Goal: Transaction & Acquisition: Purchase product/service

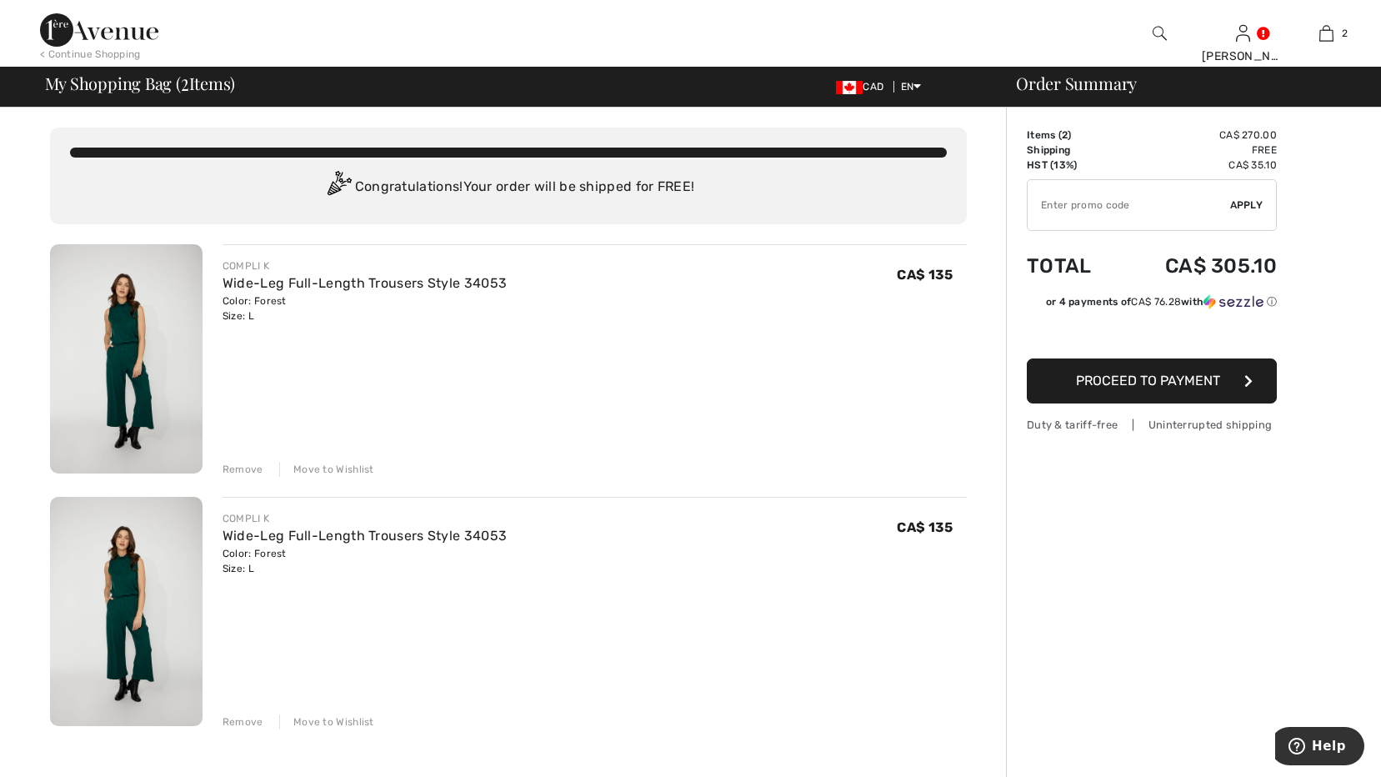
click at [238, 718] on div "Remove" at bounding box center [243, 721] width 41 height 15
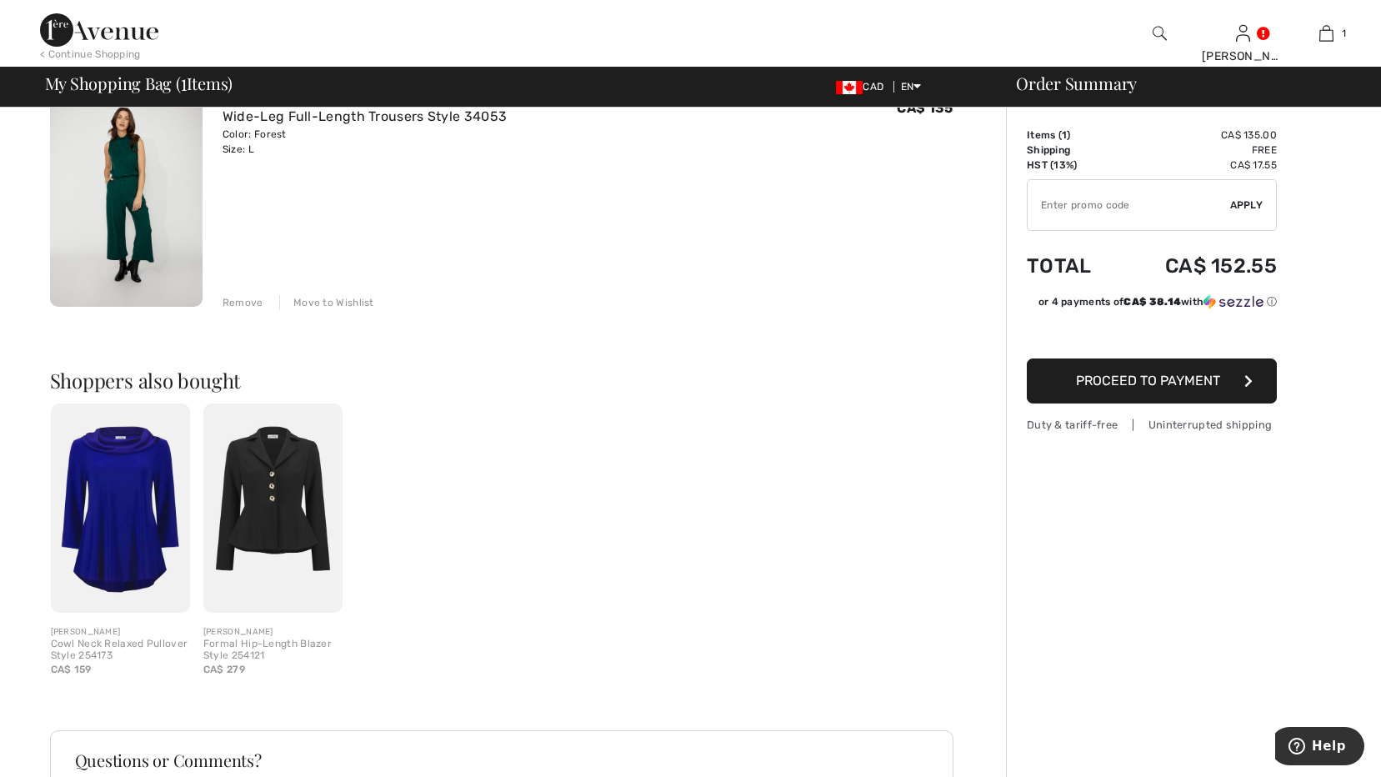
scroll to position [333, 0]
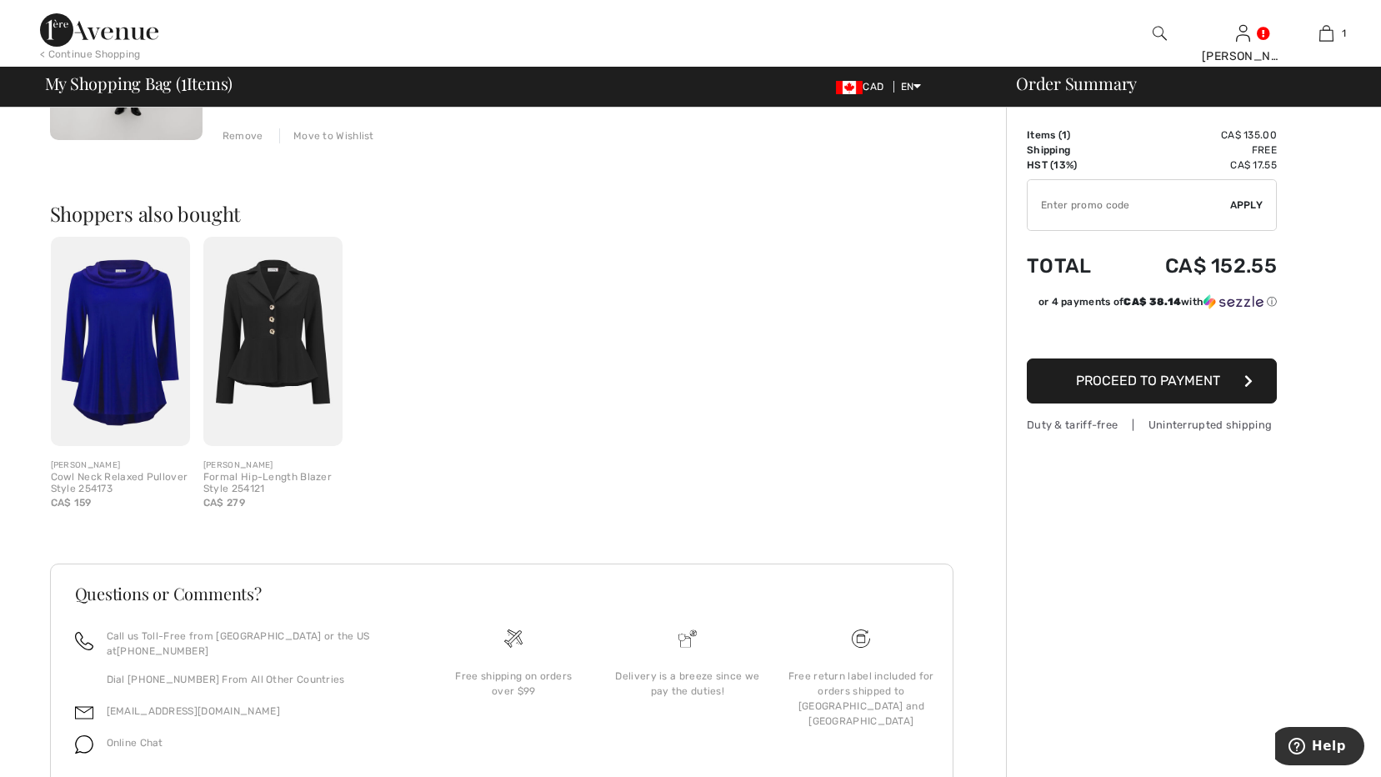
click at [1146, 389] on button "Proceed to Payment" at bounding box center [1152, 380] width 250 height 45
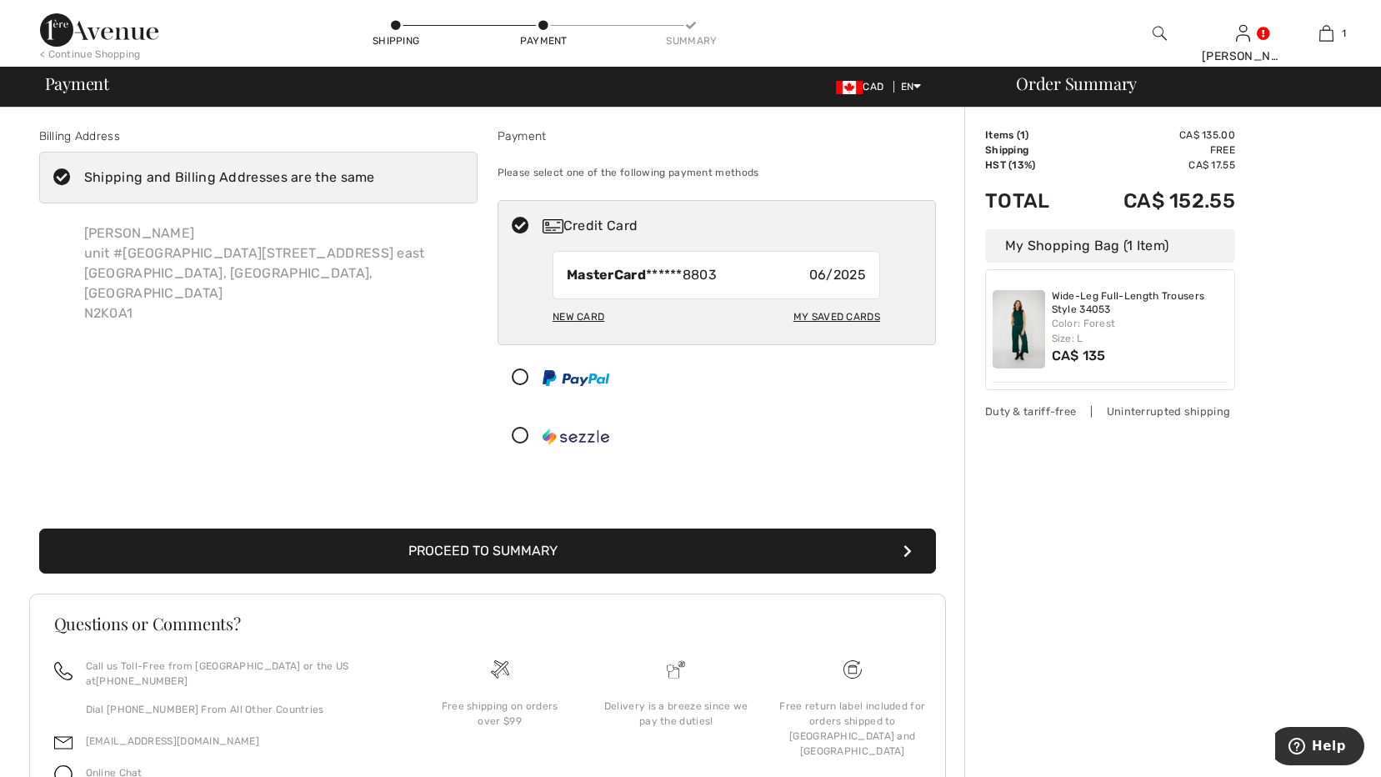
click at [581, 309] on div "New Card" at bounding box center [579, 317] width 52 height 28
radio input "true"
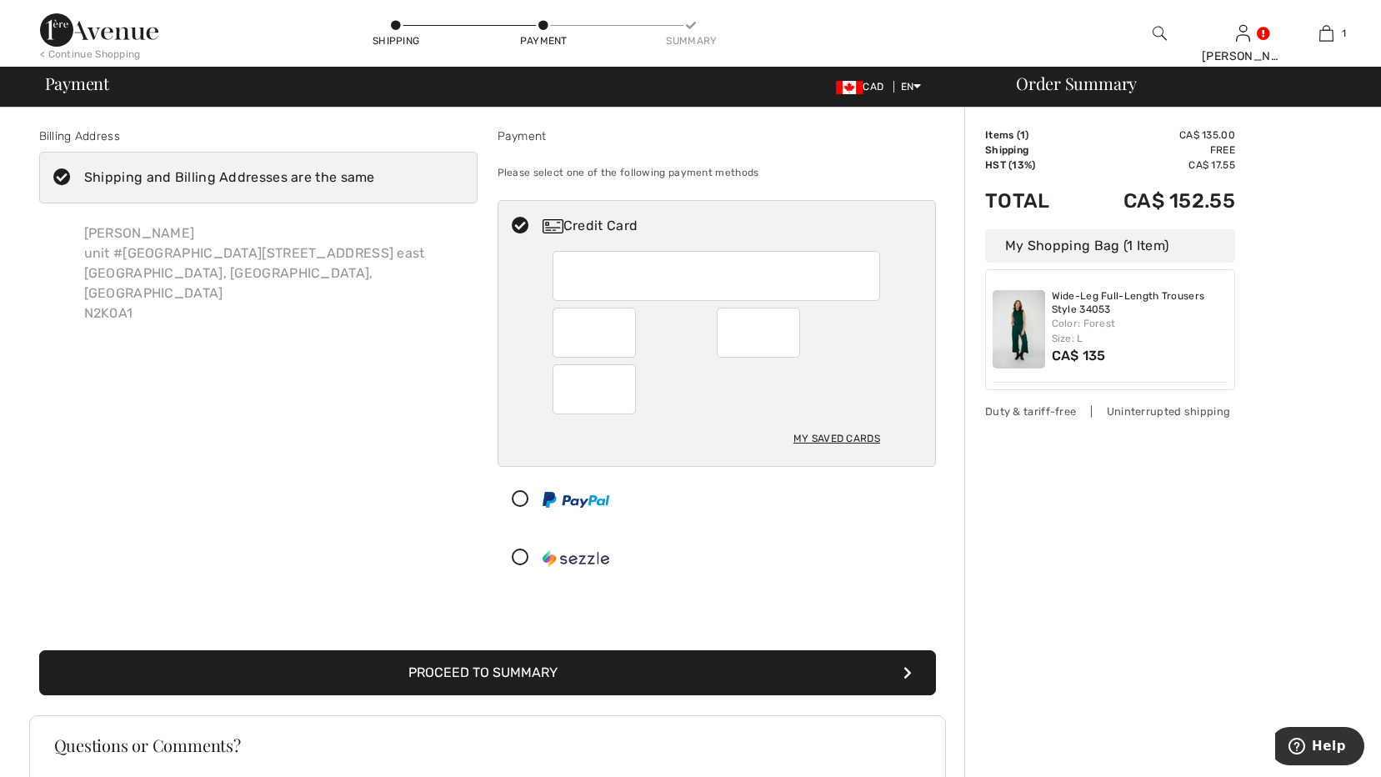
scroll to position [167, 0]
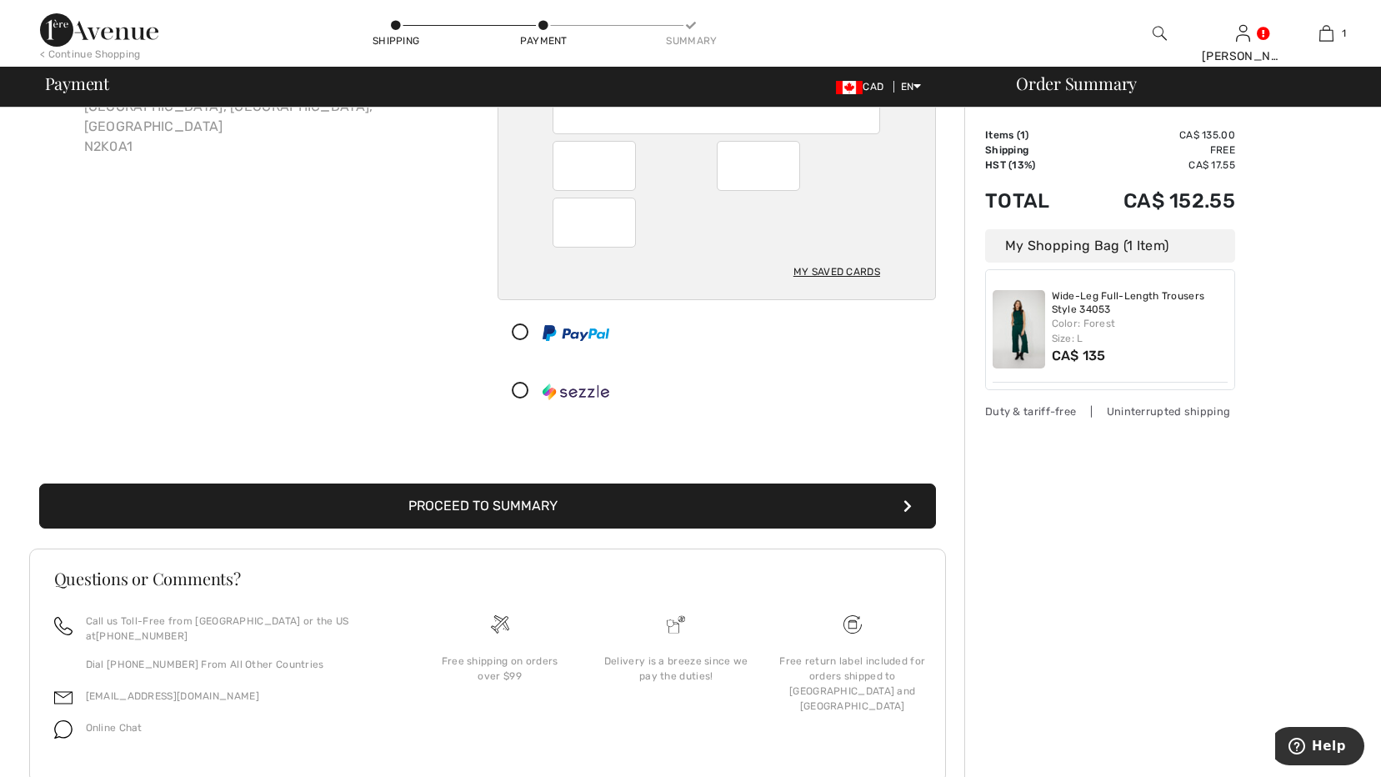
click at [530, 508] on button "Proceed to Summary" at bounding box center [487, 506] width 897 height 45
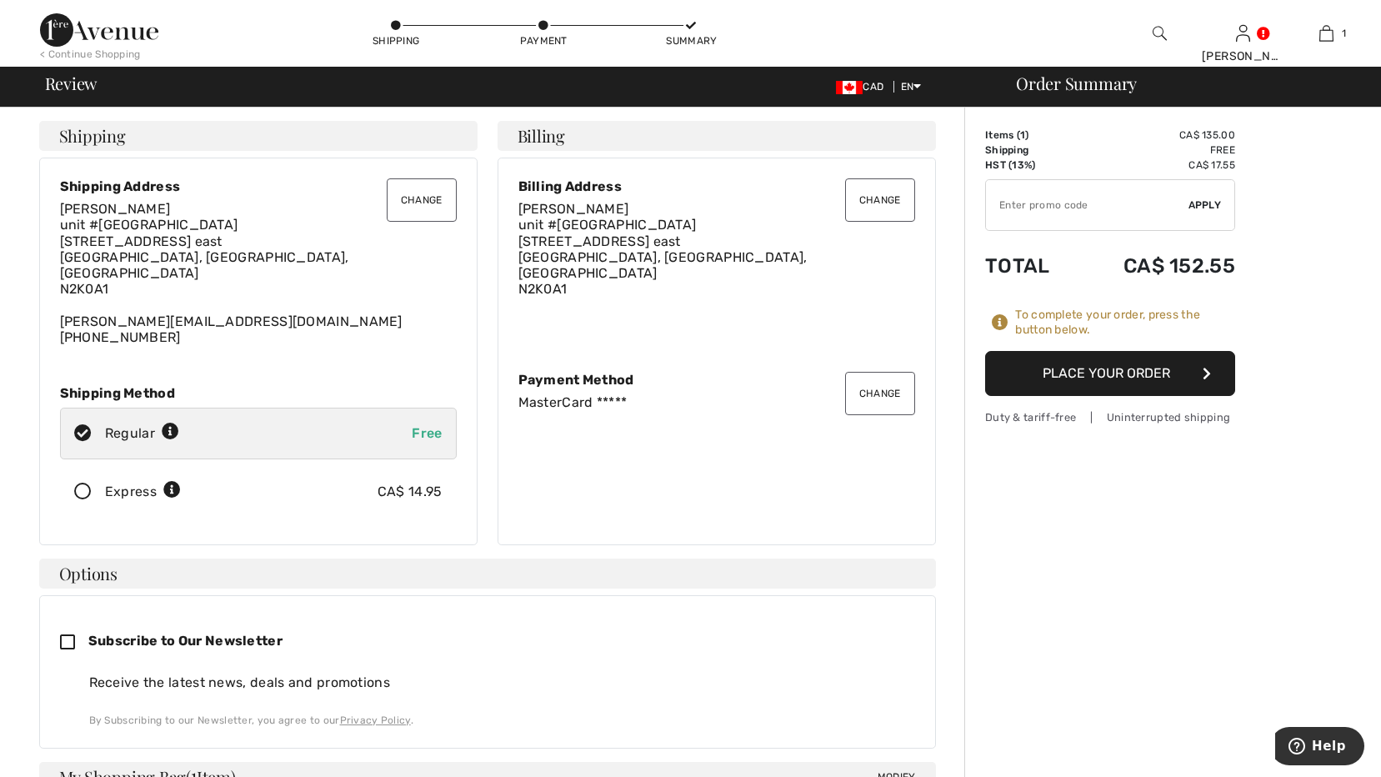
click at [1186, 375] on button "Place Your Order" at bounding box center [1110, 373] width 250 height 45
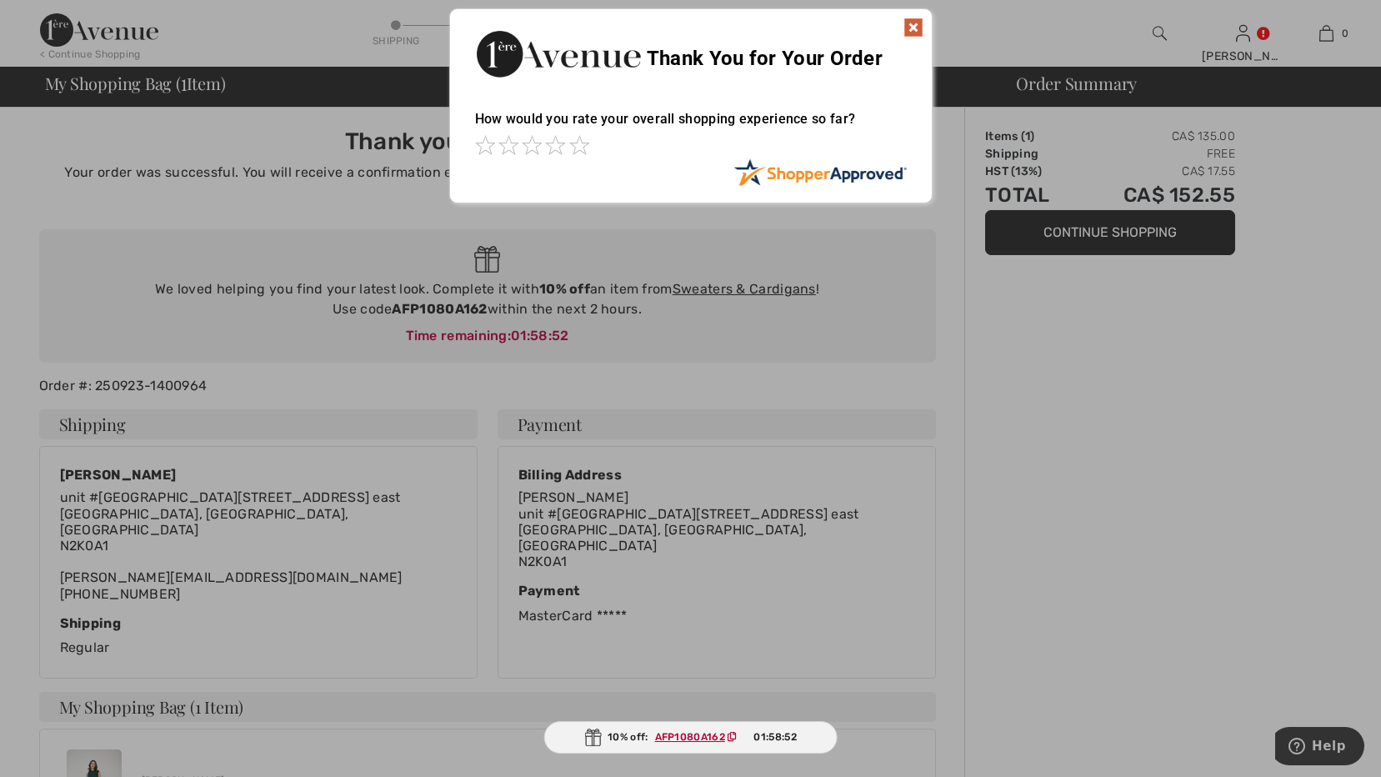
click at [594, 729] on img at bounding box center [592, 738] width 17 height 18
click at [579, 144] on span at bounding box center [579, 145] width 20 height 20
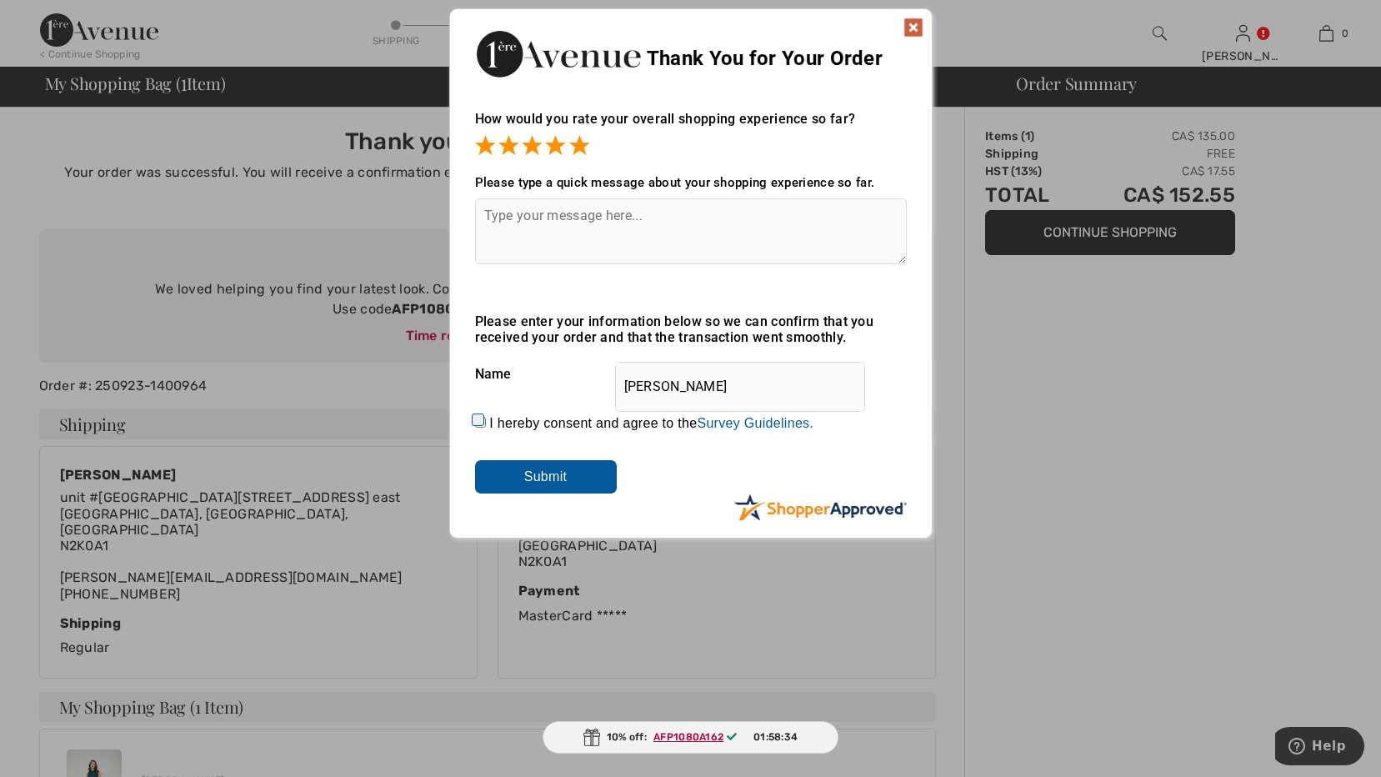
click at [478, 419] on input "I hereby consent and agree to the By submitting a review, you grant permission …" at bounding box center [480, 422] width 11 height 11
checkbox input "true"
click at [565, 466] on input "Submit" at bounding box center [546, 476] width 142 height 33
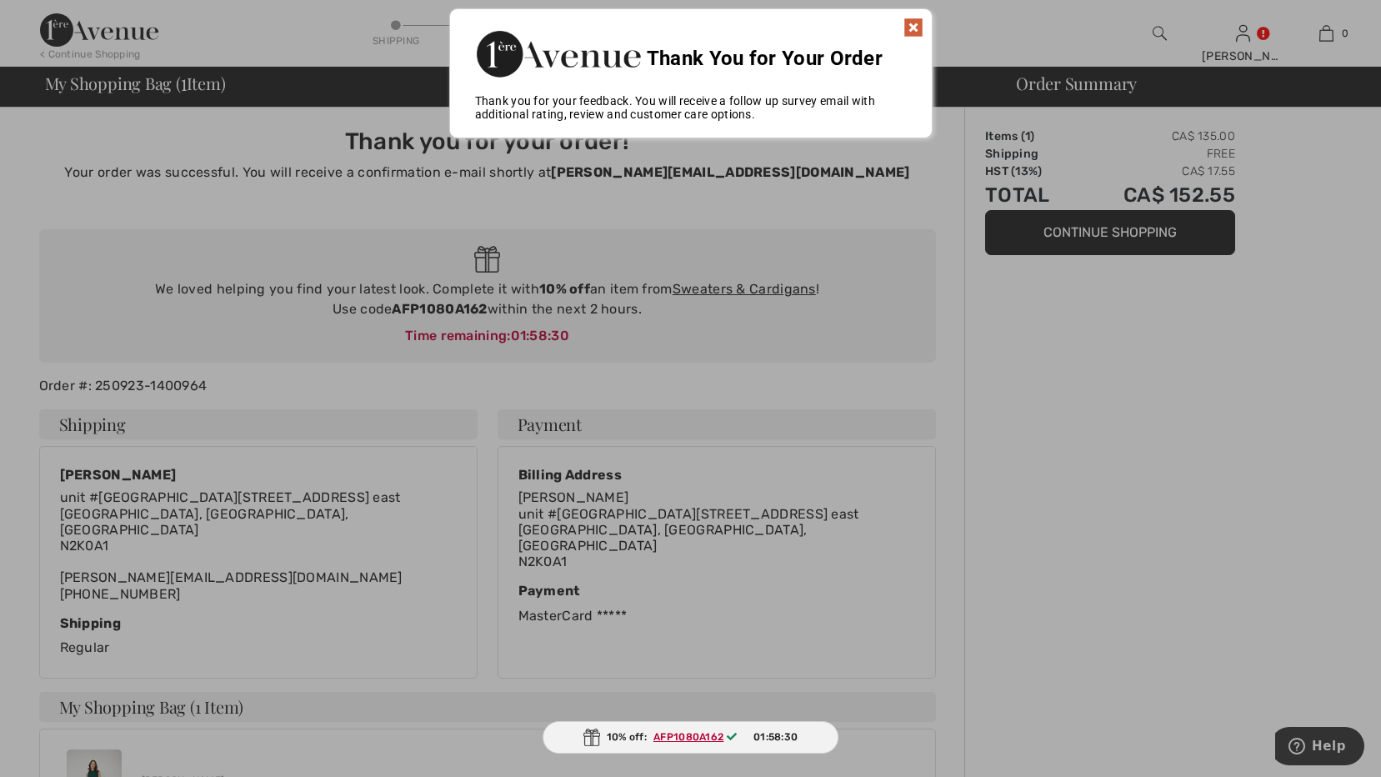
click at [914, 30] on img at bounding box center [914, 28] width 20 height 20
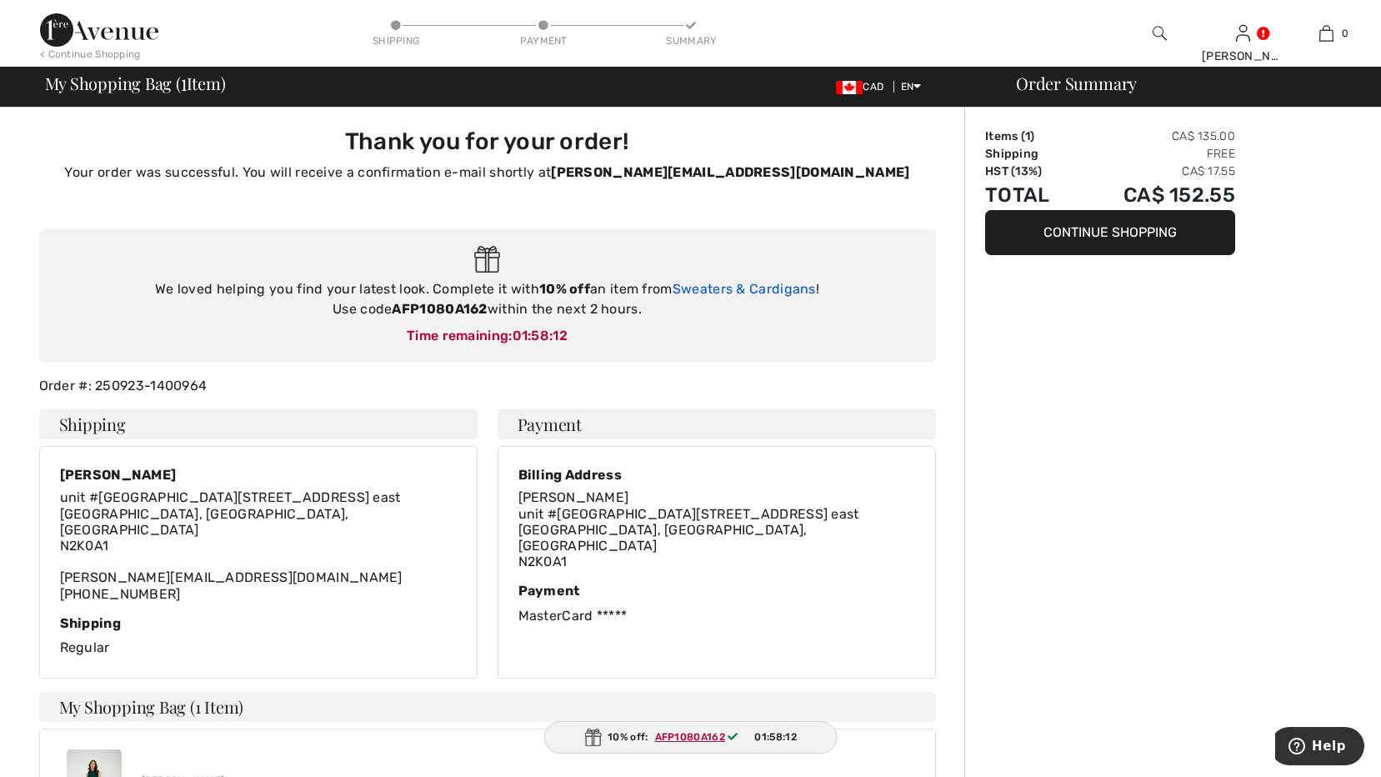
click at [699, 289] on link "Sweaters & Cardigans" at bounding box center [744, 289] width 143 height 16
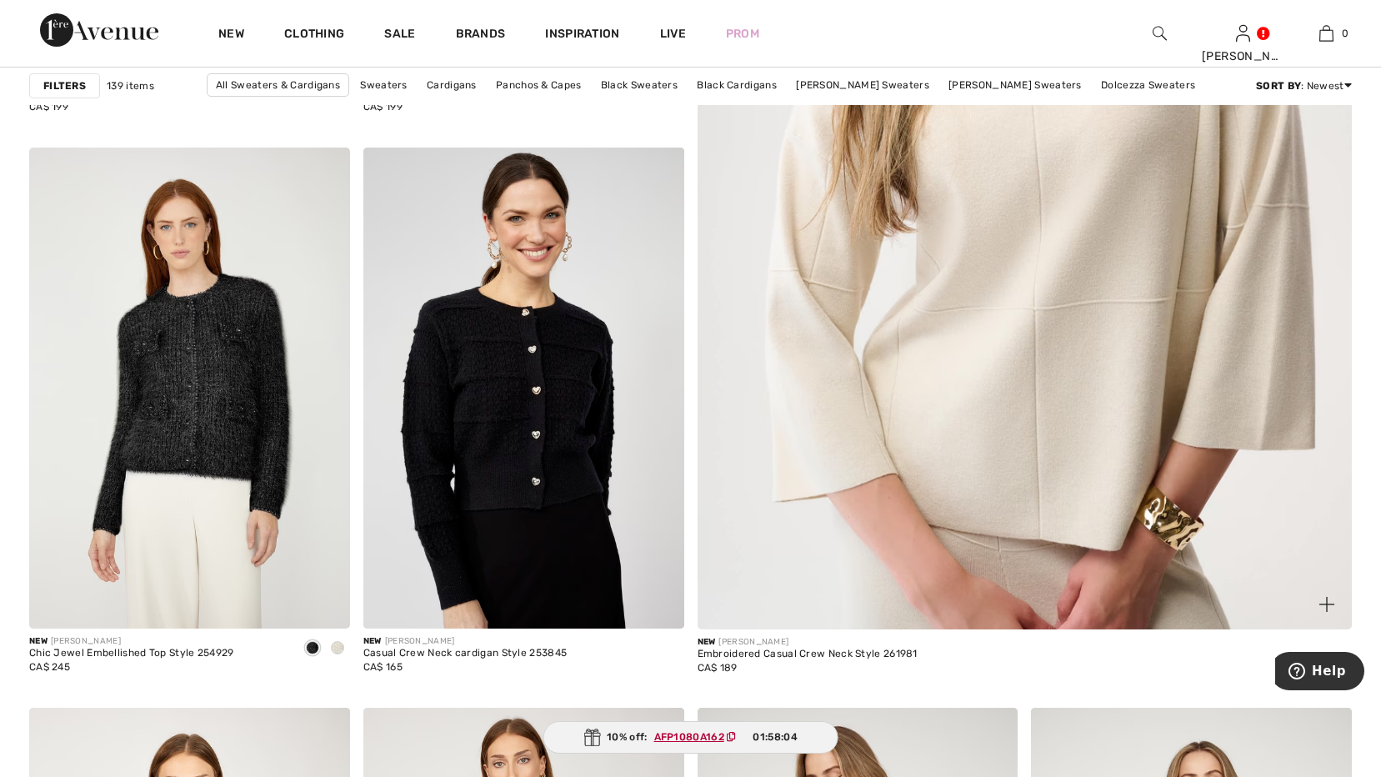
scroll to position [584, 0]
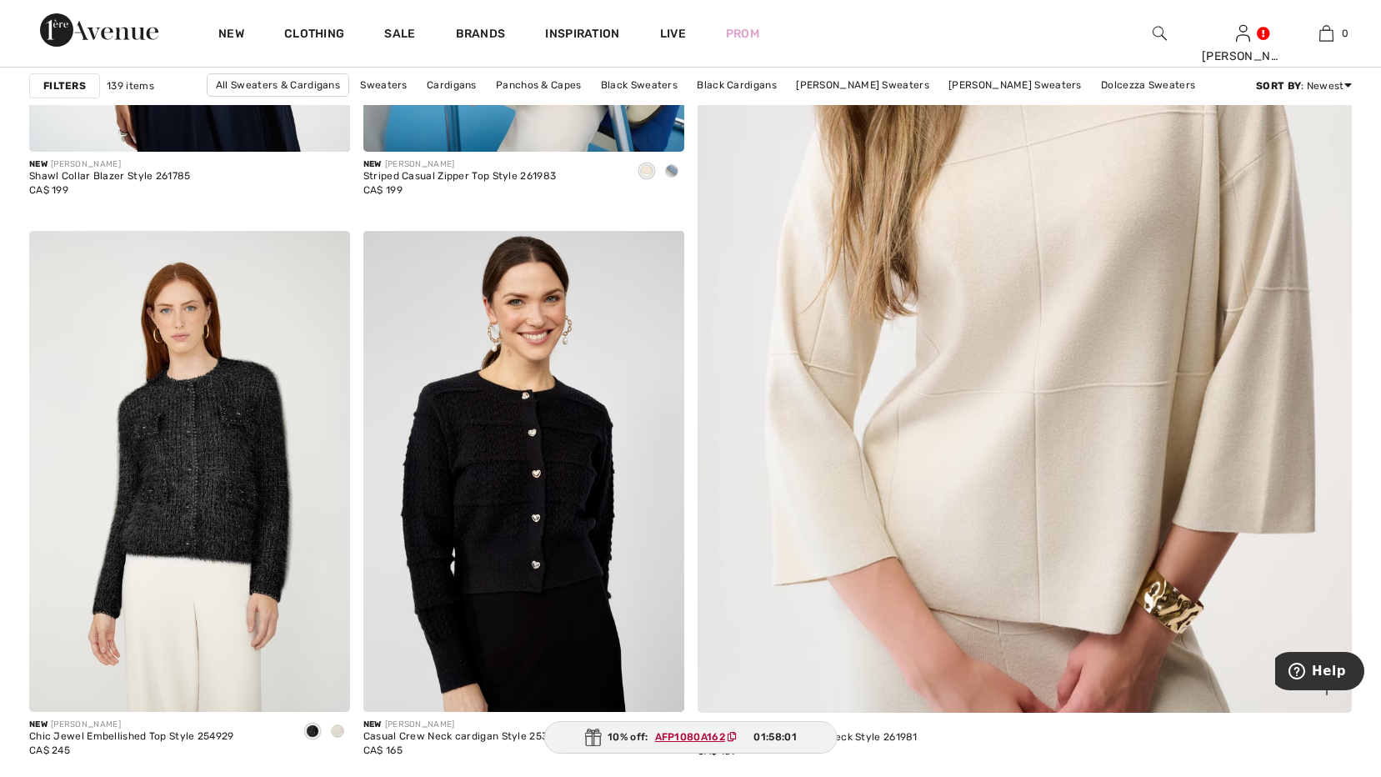
click at [966, 251] on img at bounding box center [1025, 260] width 786 height 1179
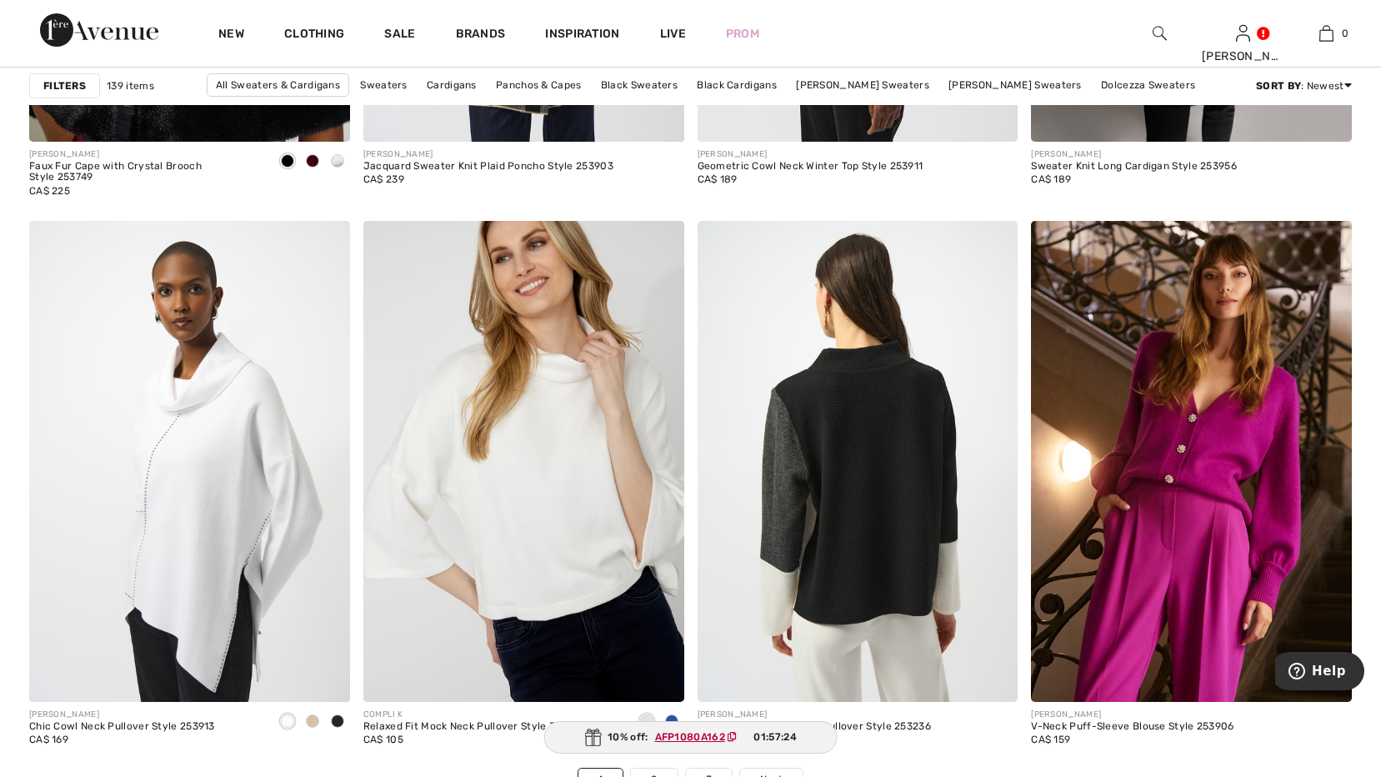
scroll to position [8420, 0]
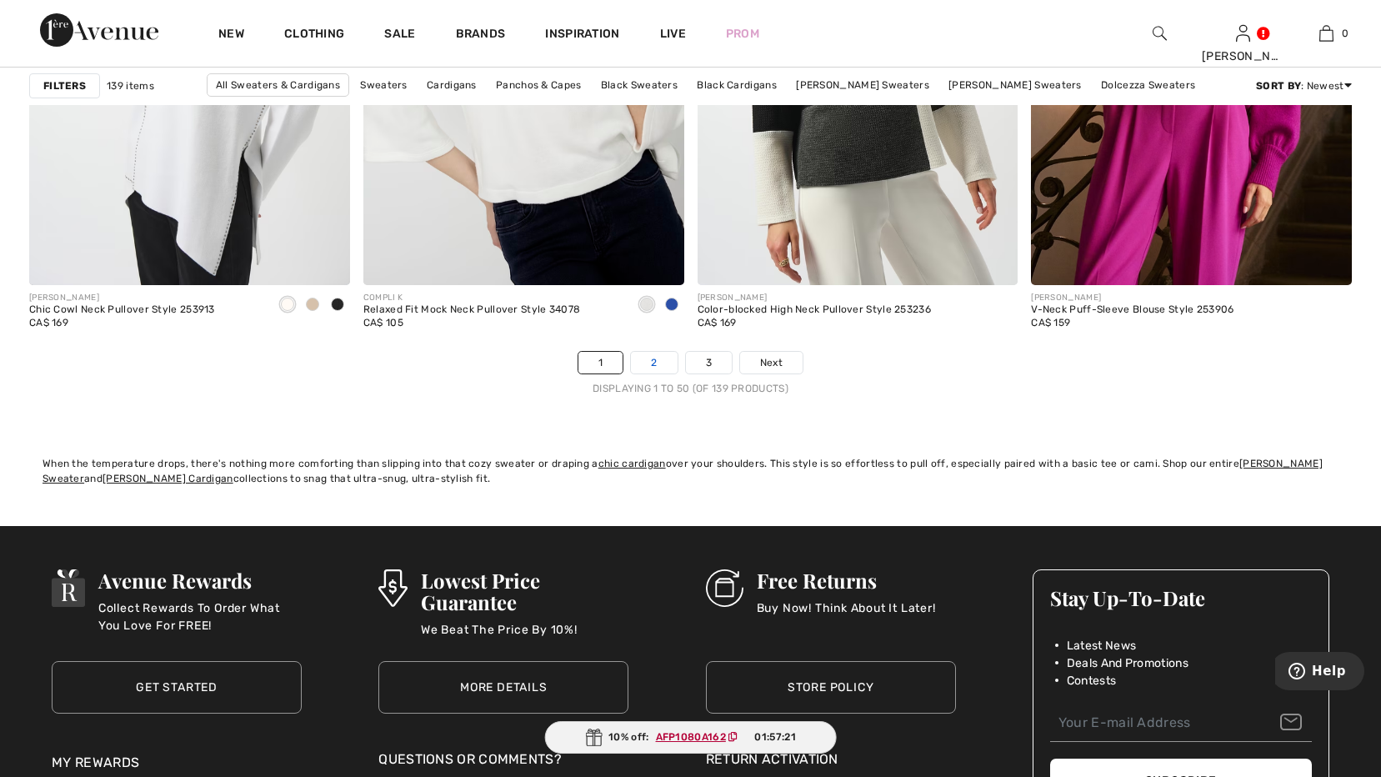
click at [649, 361] on link "2" at bounding box center [654, 363] width 46 height 22
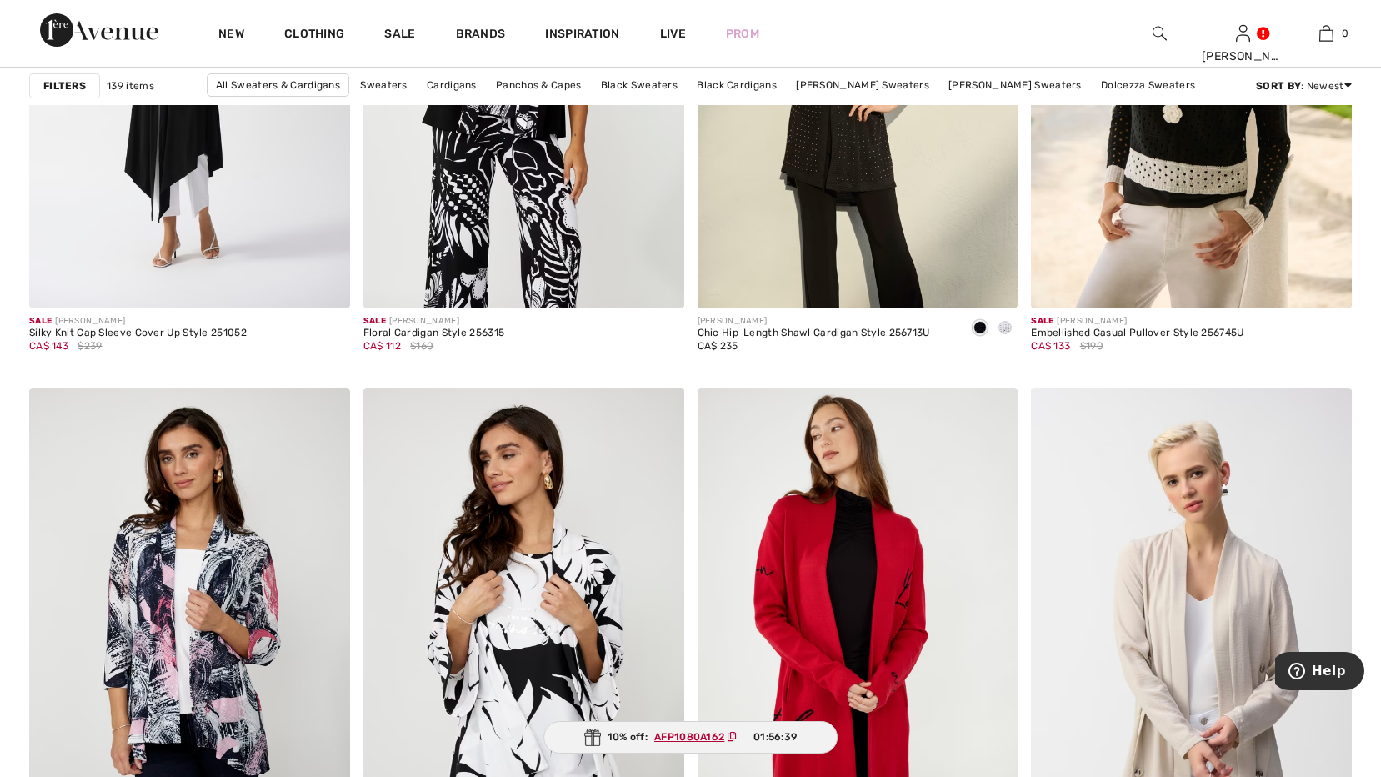
scroll to position [8087, 0]
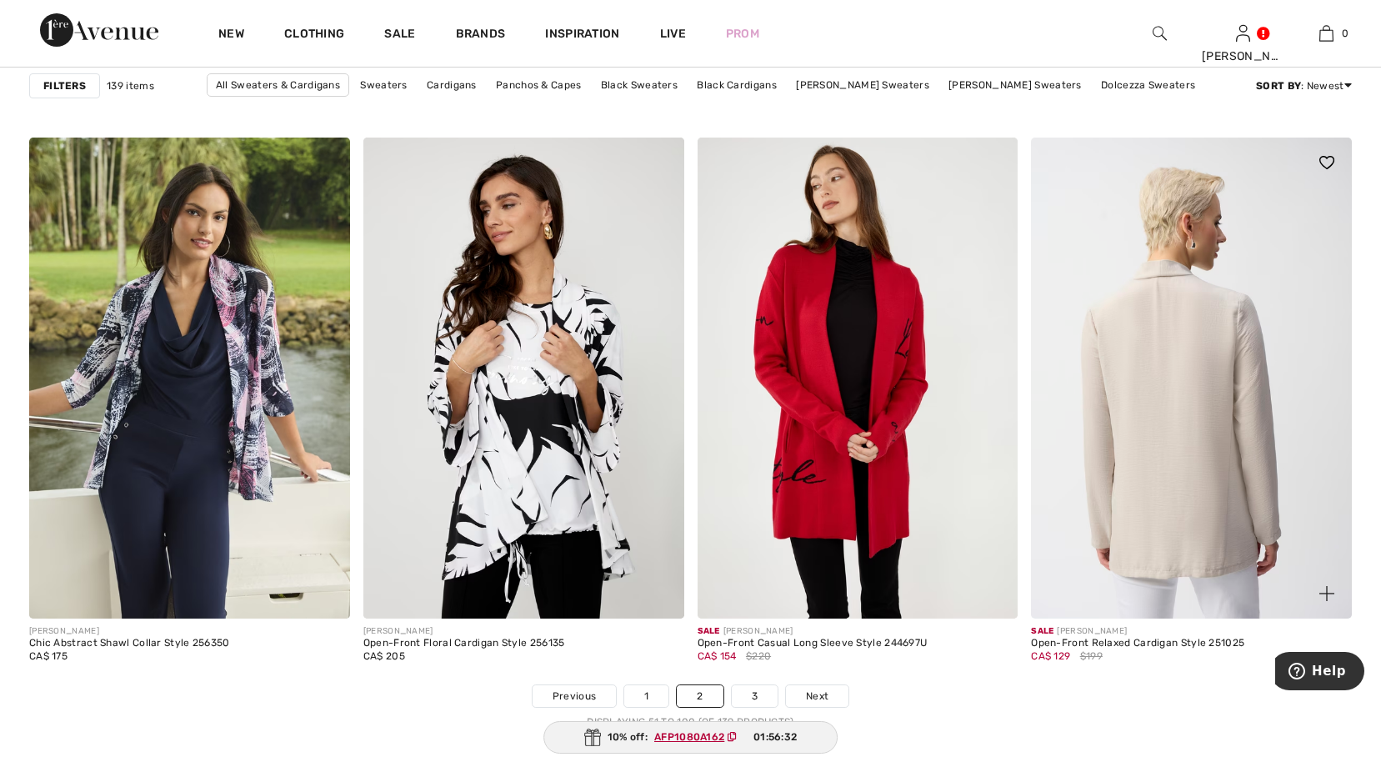
click at [1176, 444] on img at bounding box center [1191, 378] width 321 height 481
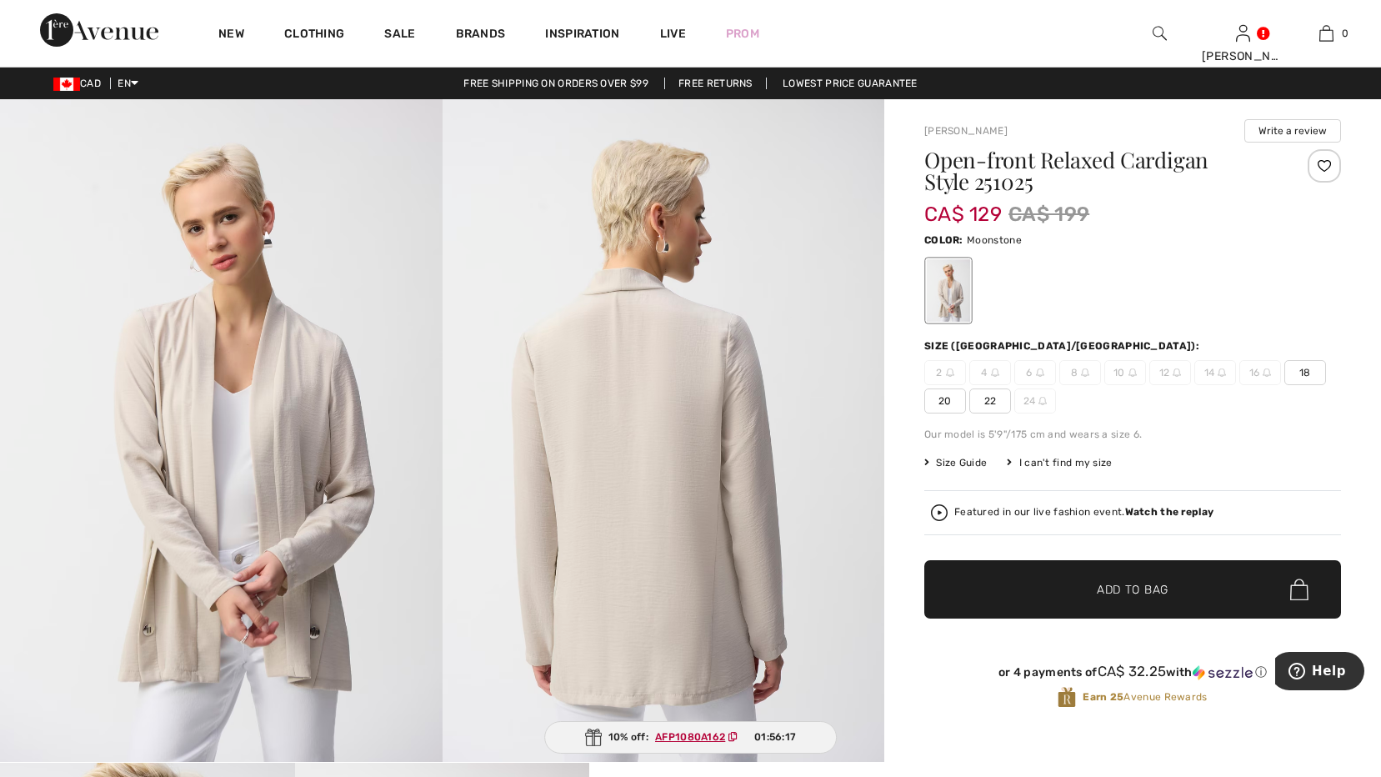
scroll to position [250, 0]
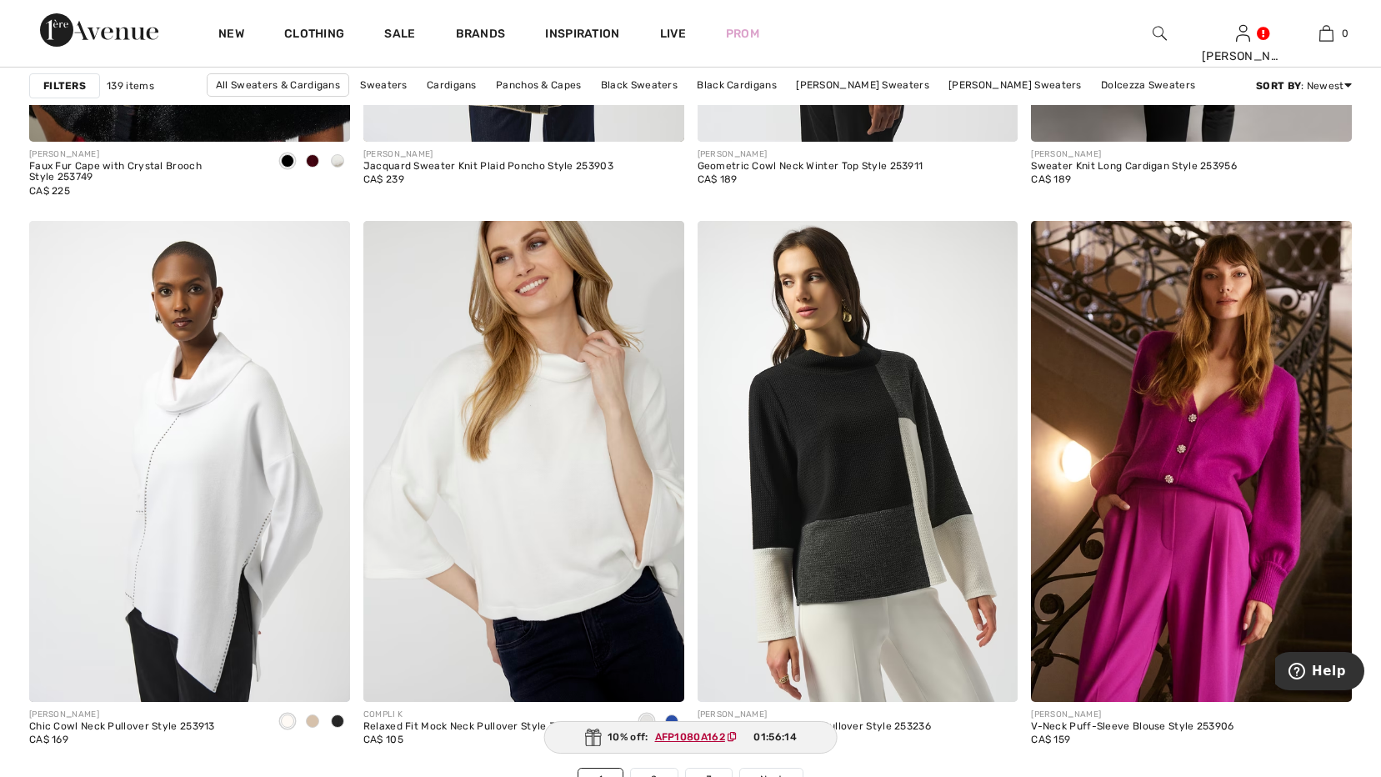
scroll to position [8420, 0]
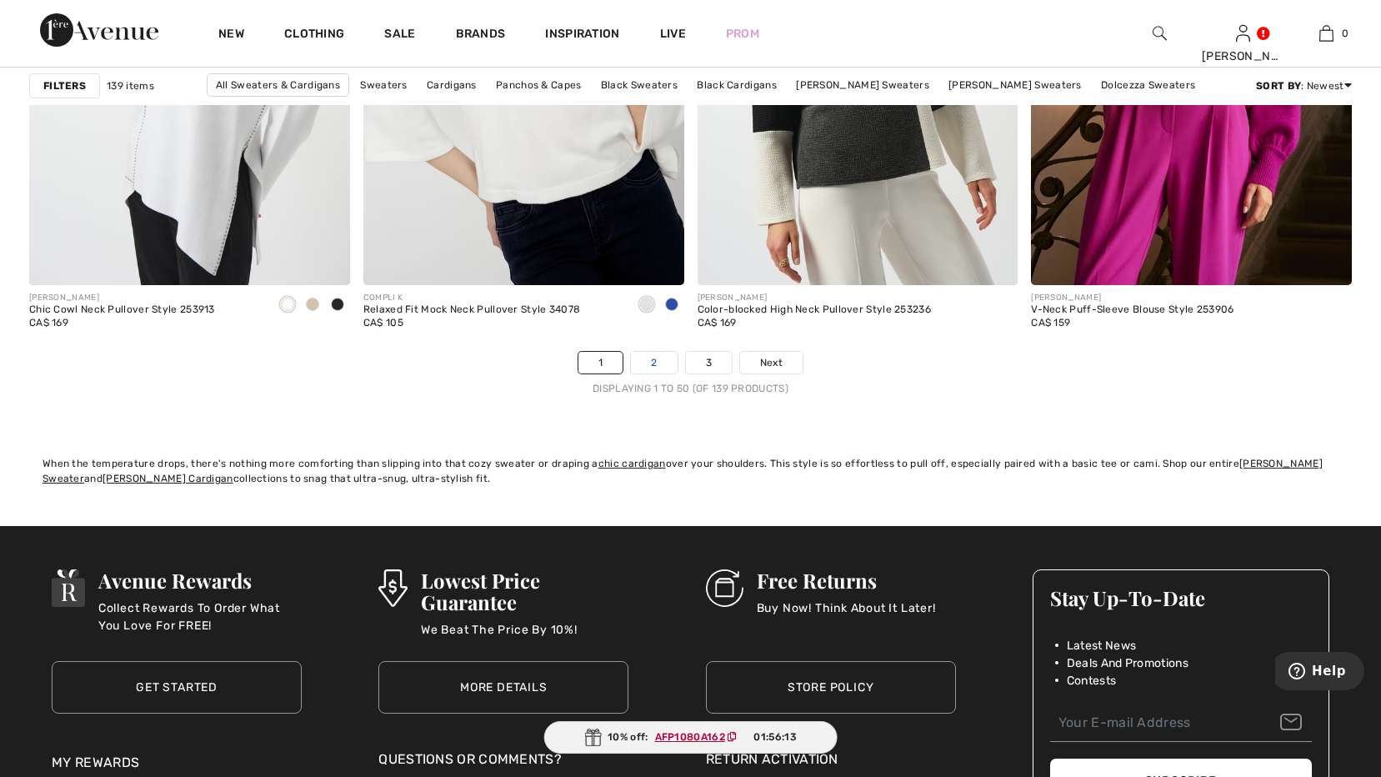
click at [651, 353] on link "2" at bounding box center [654, 363] width 46 height 22
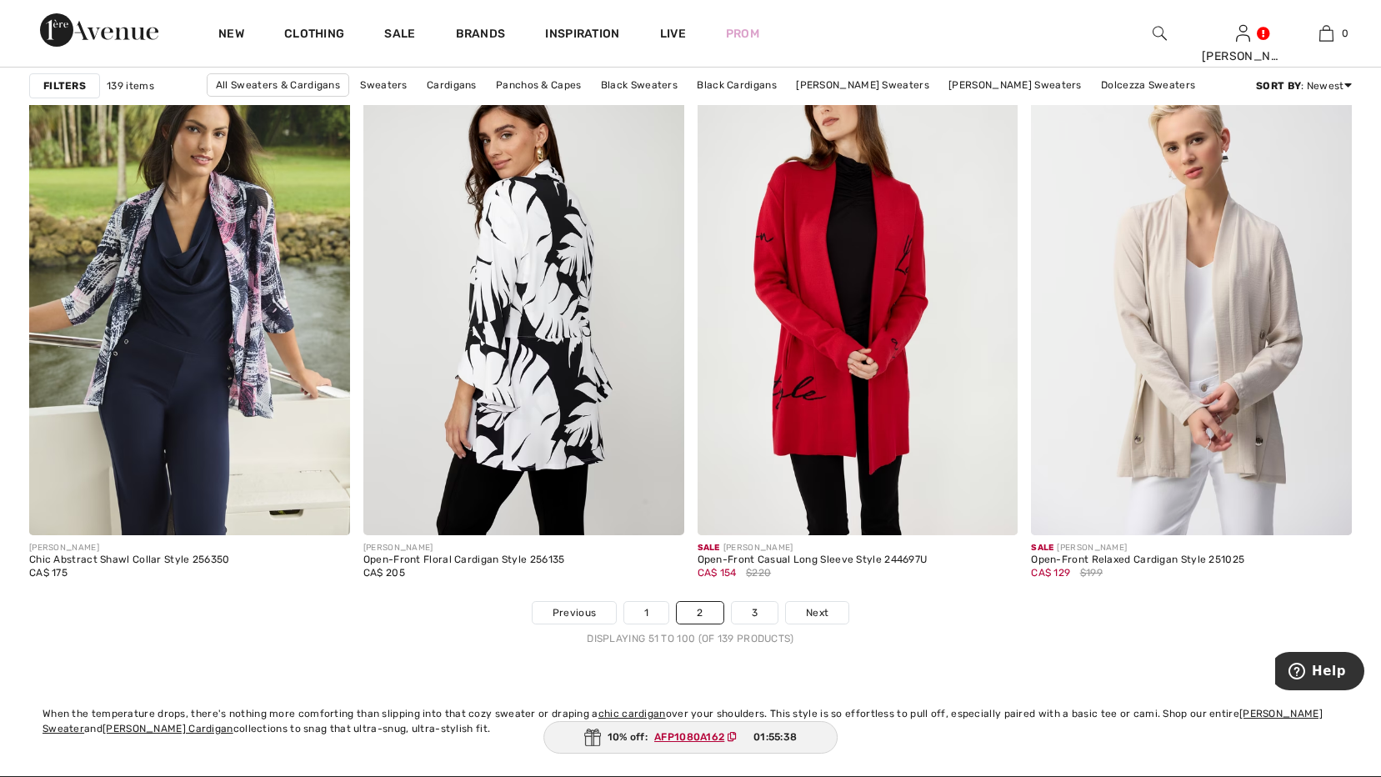
scroll to position [8670, 0]
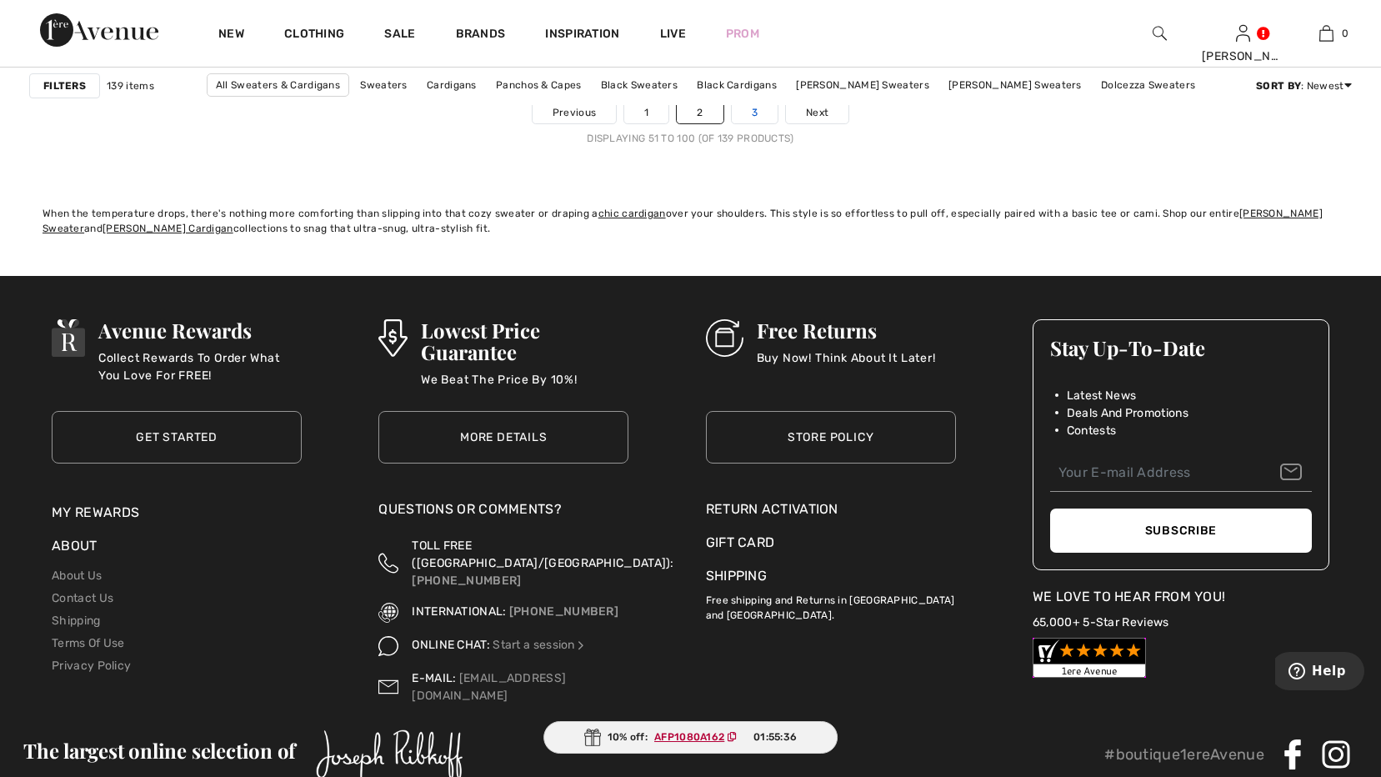
click at [757, 110] on link "3" at bounding box center [755, 113] width 46 height 22
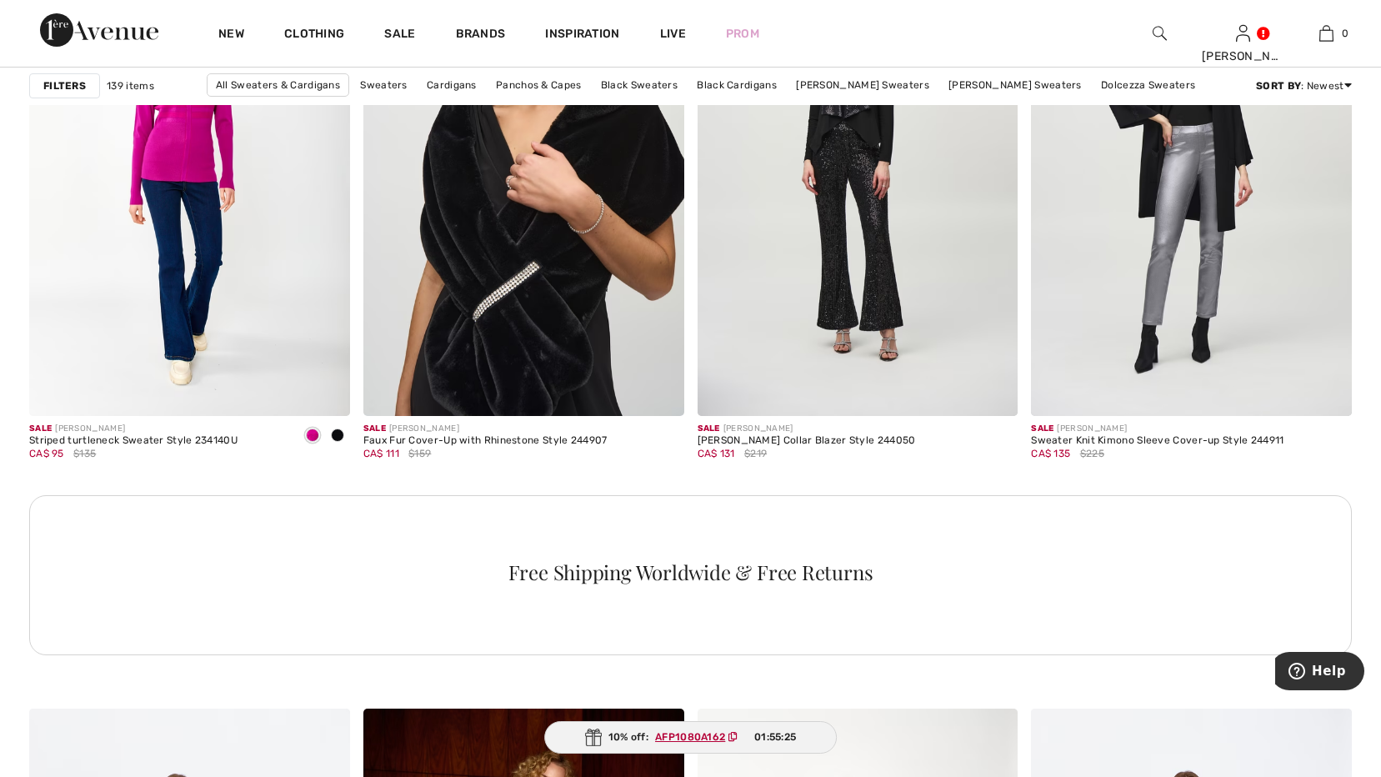
scroll to position [2084, 0]
